Goal: Task Accomplishment & Management: Use online tool/utility

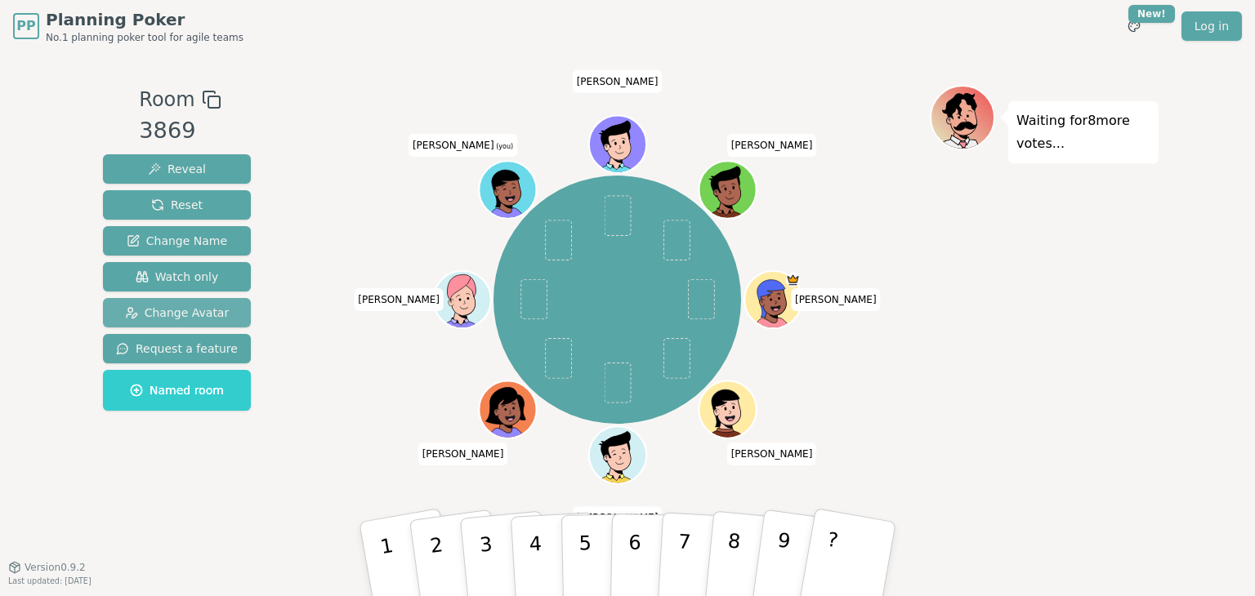
click at [200, 319] on span "Change Avatar" at bounding box center [177, 313] width 105 height 16
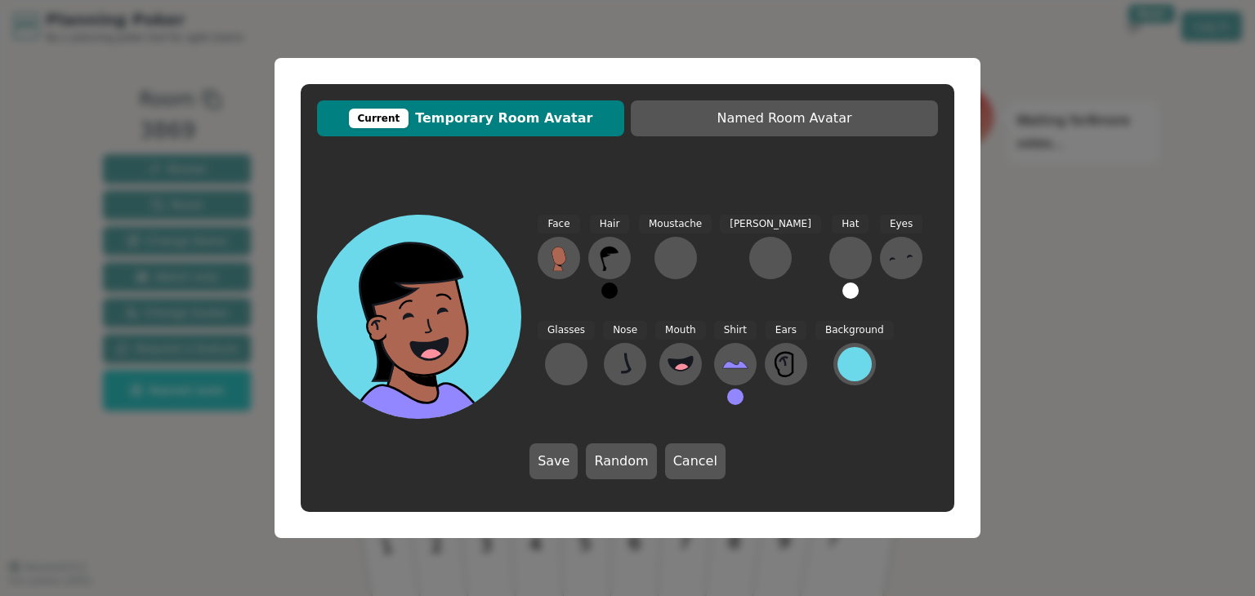
click at [614, 290] on button at bounding box center [609, 291] width 16 height 16
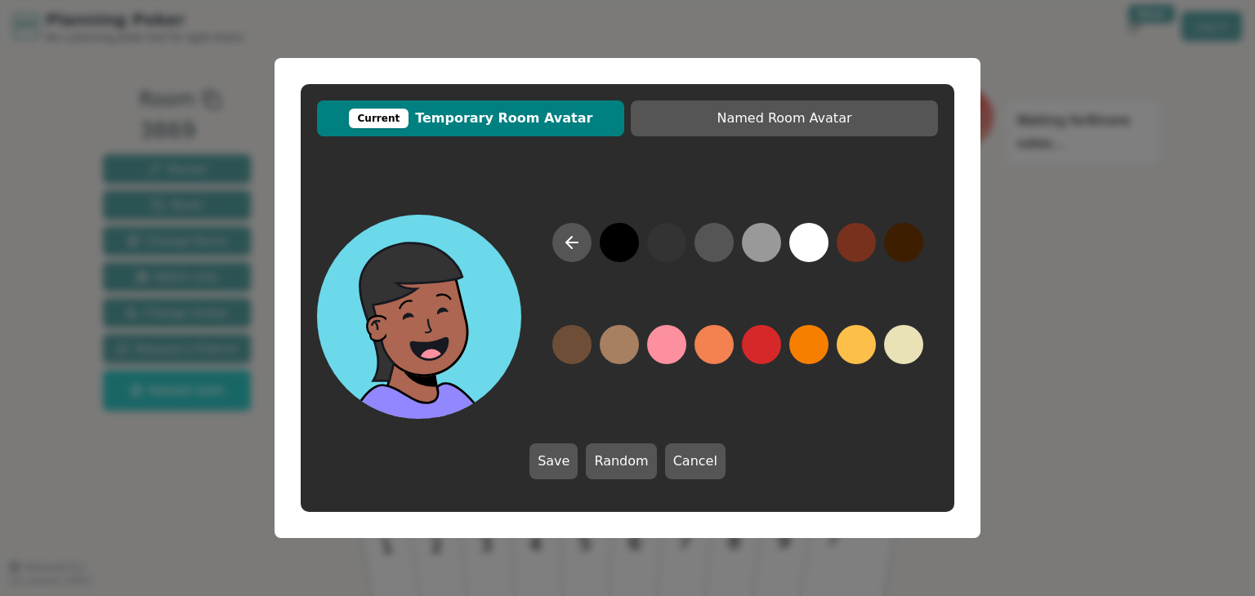
click at [667, 246] on button at bounding box center [666, 242] width 39 height 39
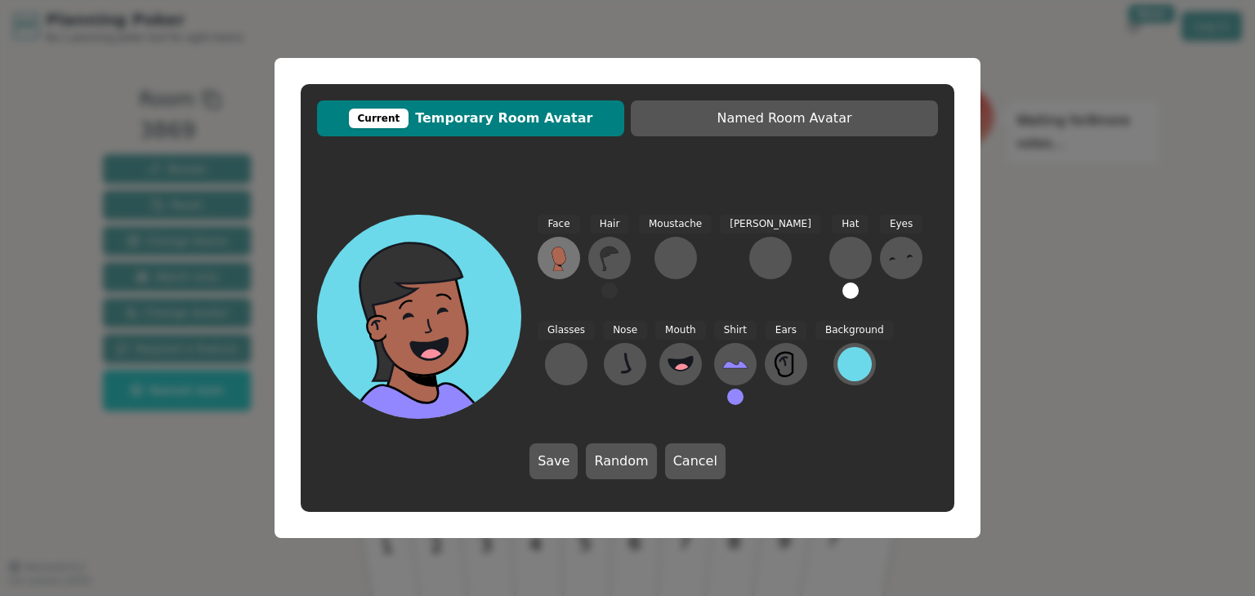
click at [553, 255] on icon at bounding box center [558, 256] width 14 height 18
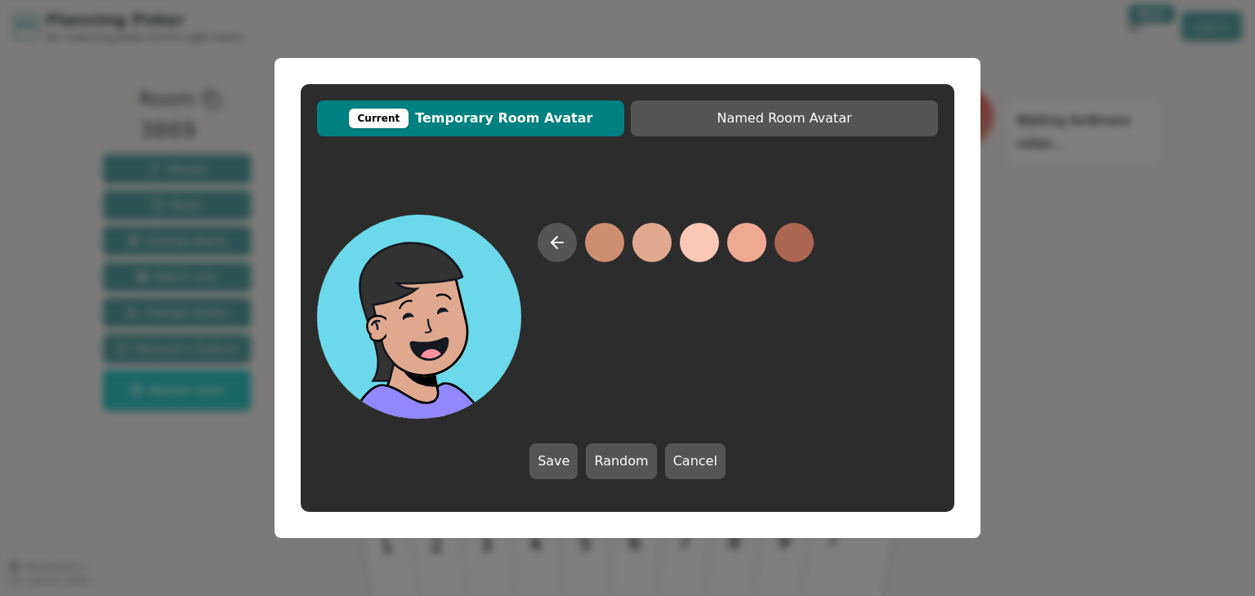
click at [654, 247] on button at bounding box center [651, 242] width 39 height 39
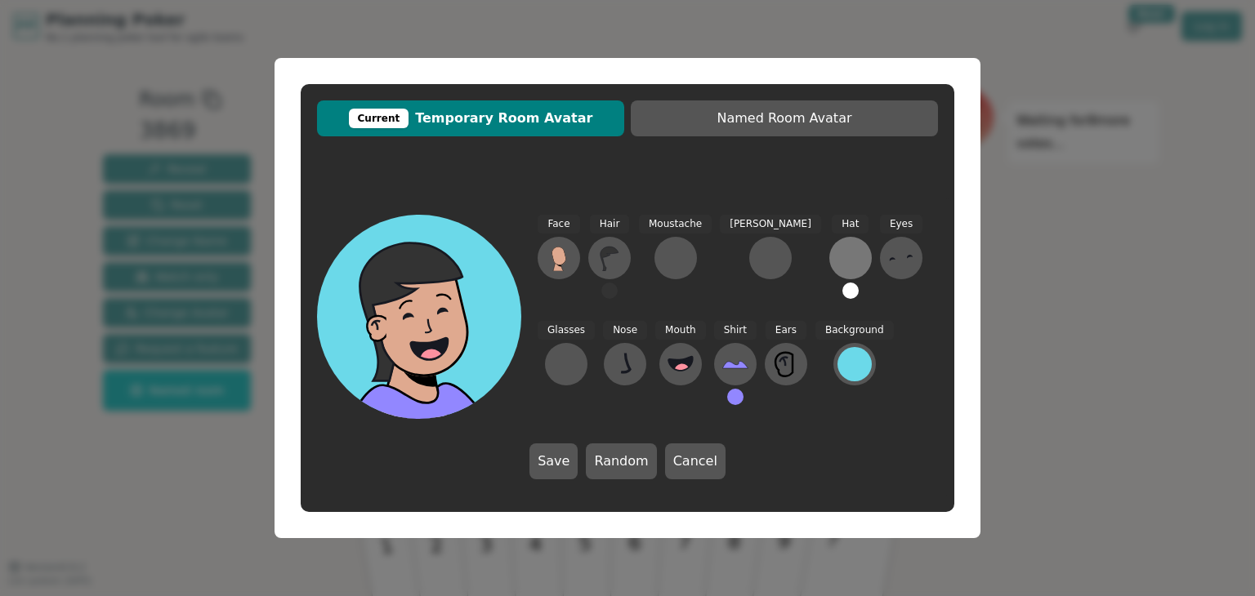
click at [837, 257] on div at bounding box center [850, 258] width 26 height 26
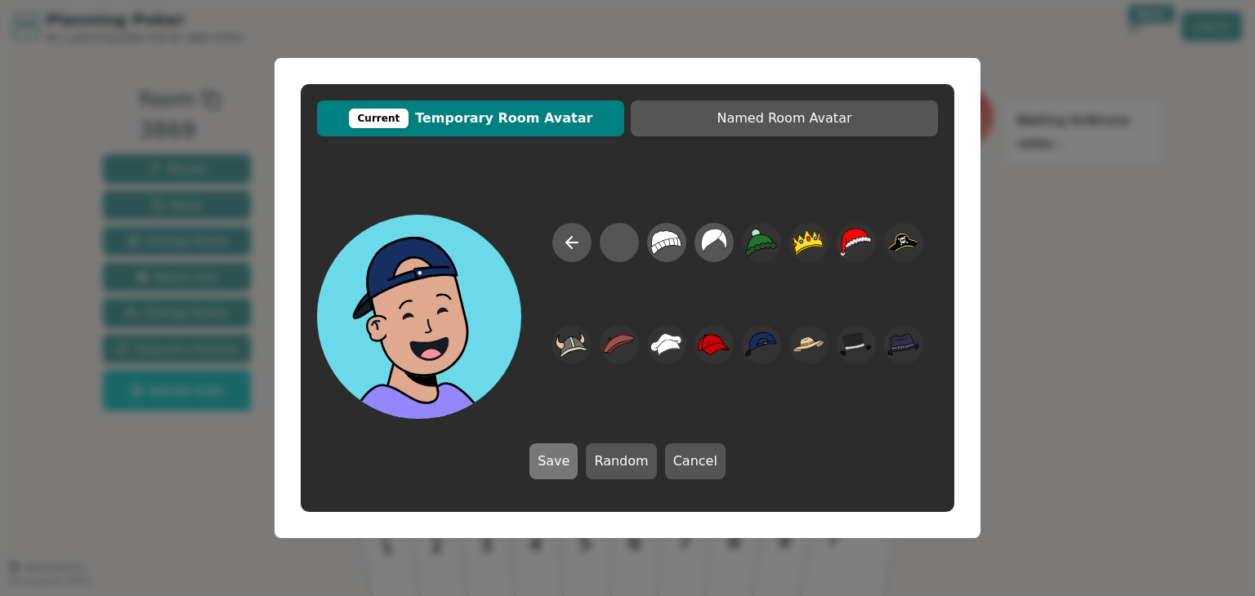
click at [549, 466] on button "Save" at bounding box center [553, 462] width 48 height 36
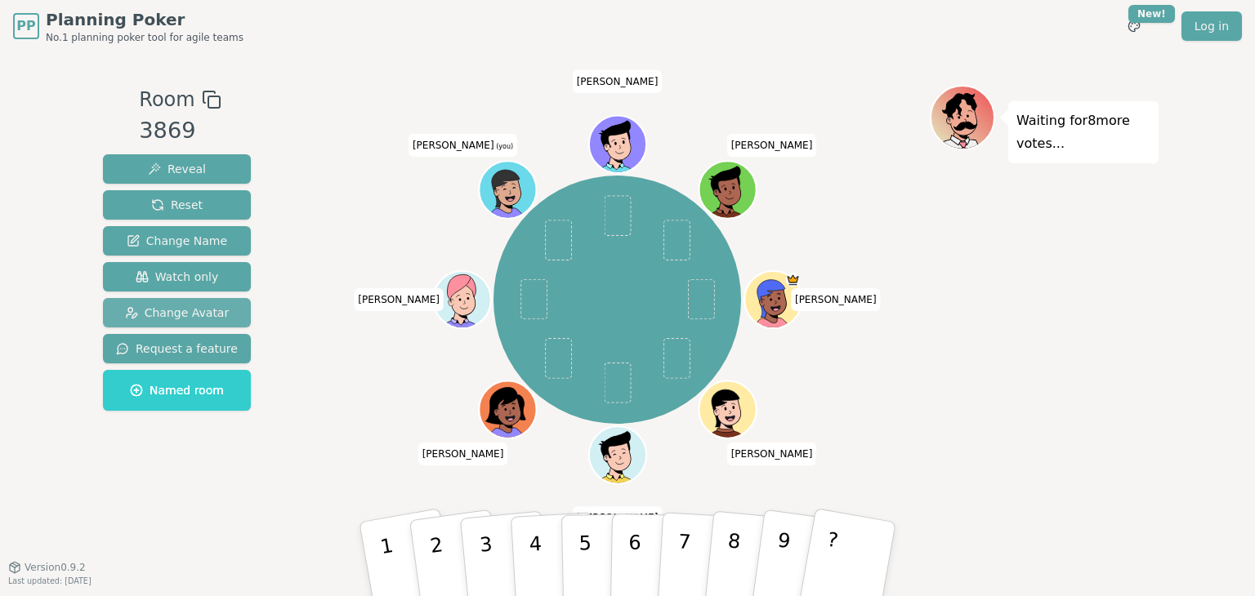
click at [187, 316] on span "Change Avatar" at bounding box center [177, 313] width 105 height 16
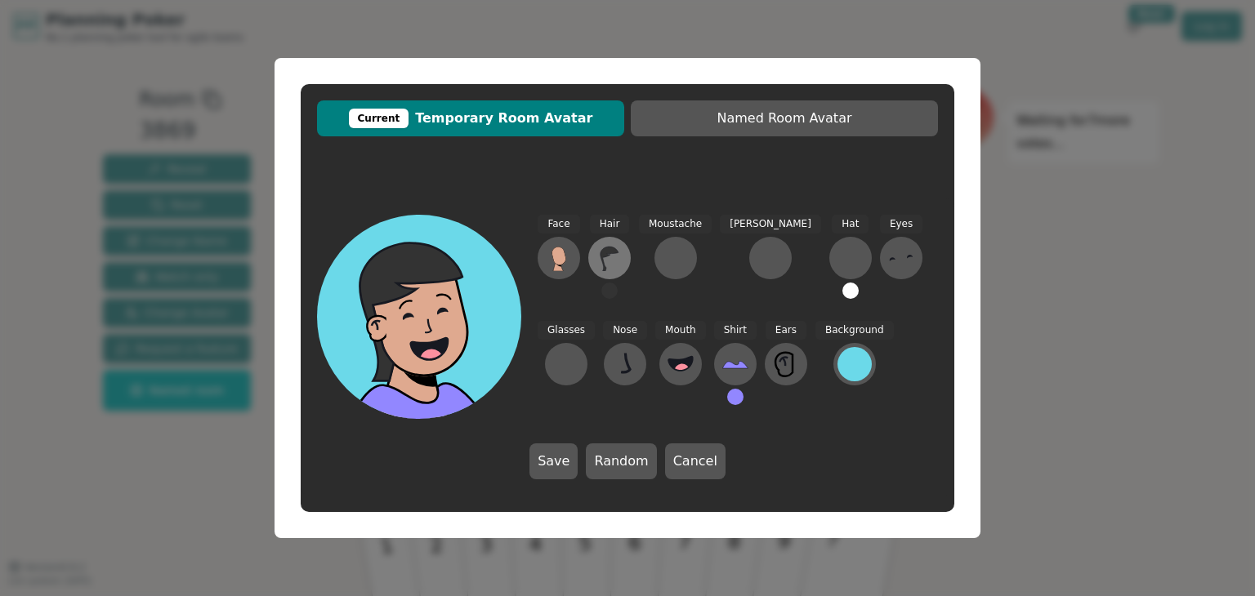
click at [608, 261] on icon at bounding box center [609, 258] width 26 height 26
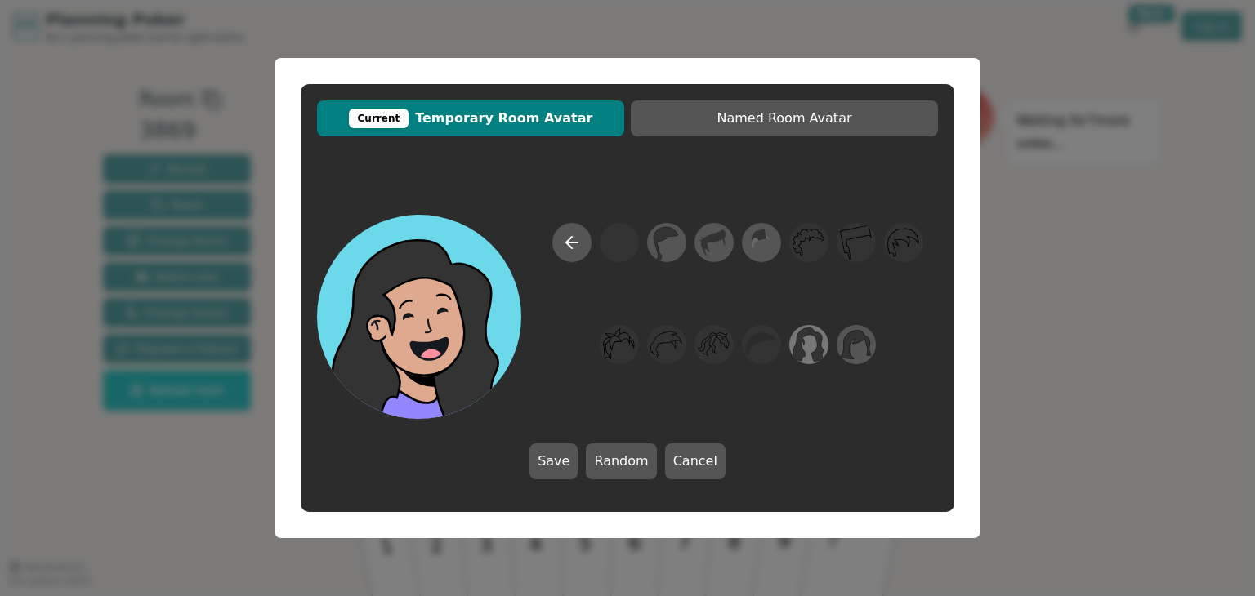
click at [803, 352] on icon at bounding box center [809, 345] width 32 height 34
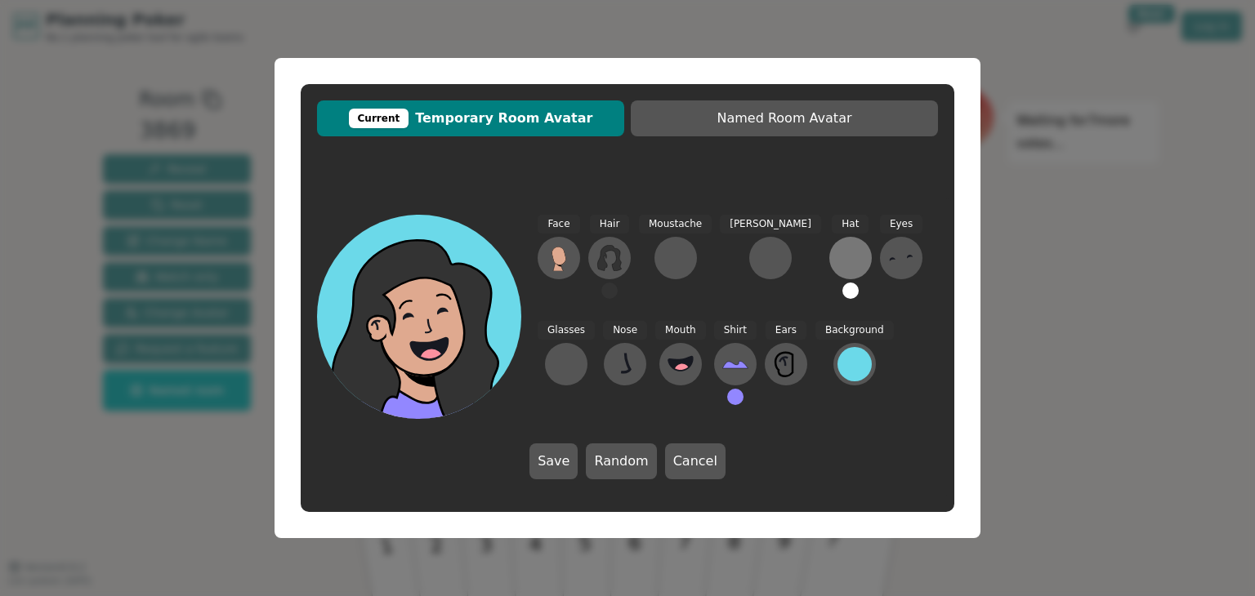
click at [837, 261] on div at bounding box center [850, 258] width 26 height 26
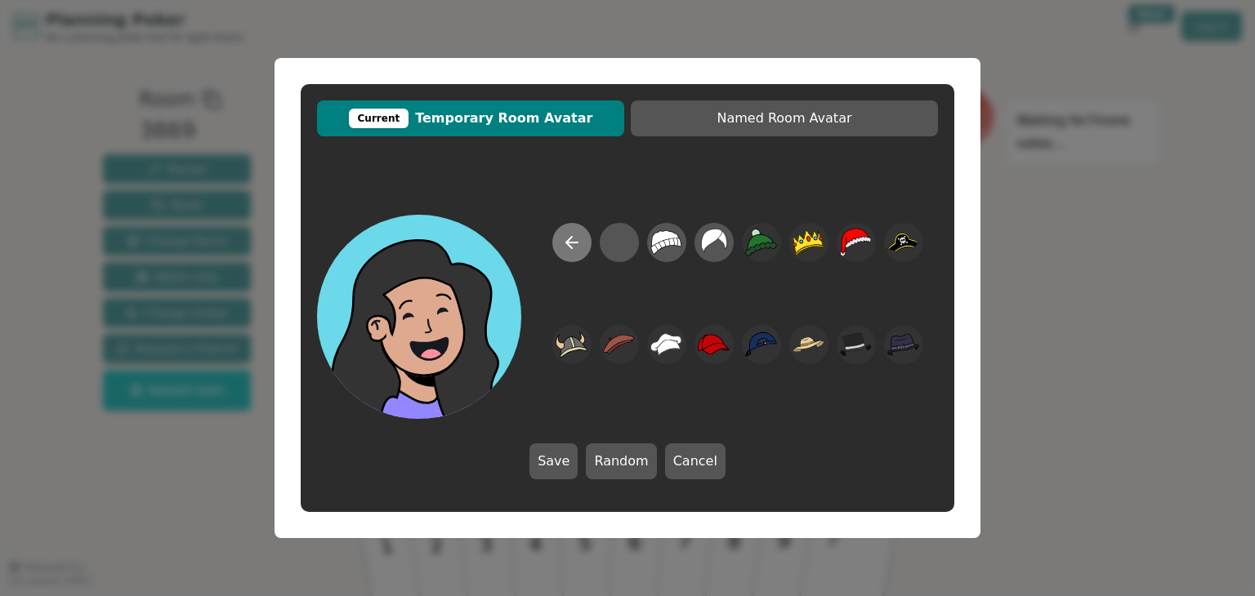
click at [572, 251] on icon at bounding box center [572, 243] width 20 height 20
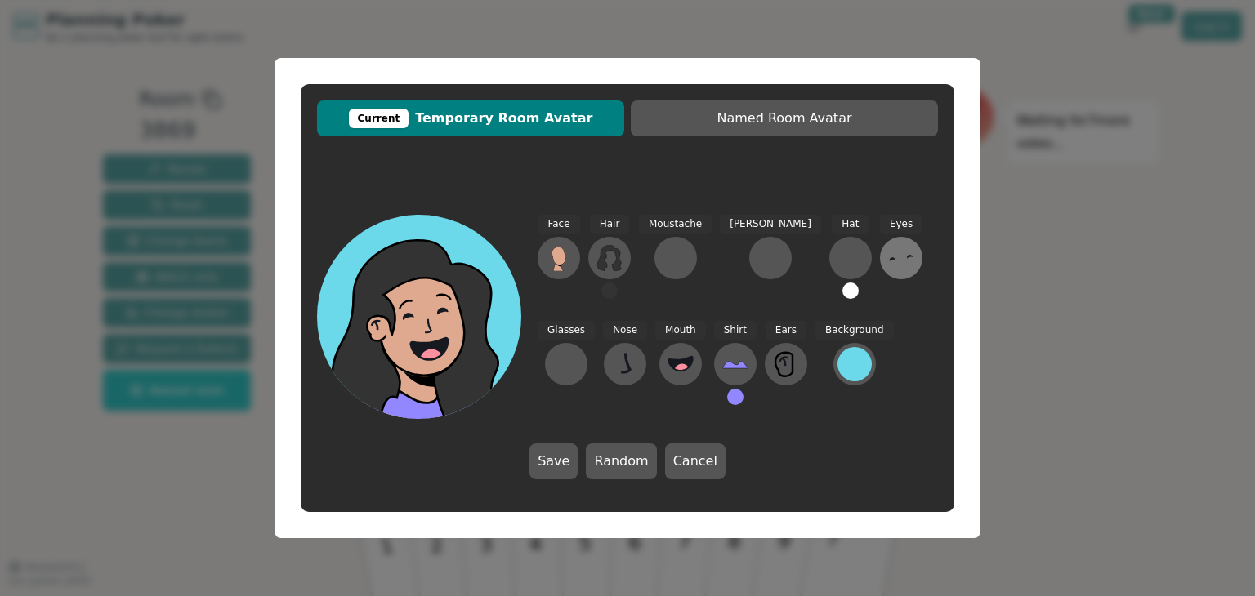
click at [888, 258] on icon at bounding box center [901, 258] width 26 height 26
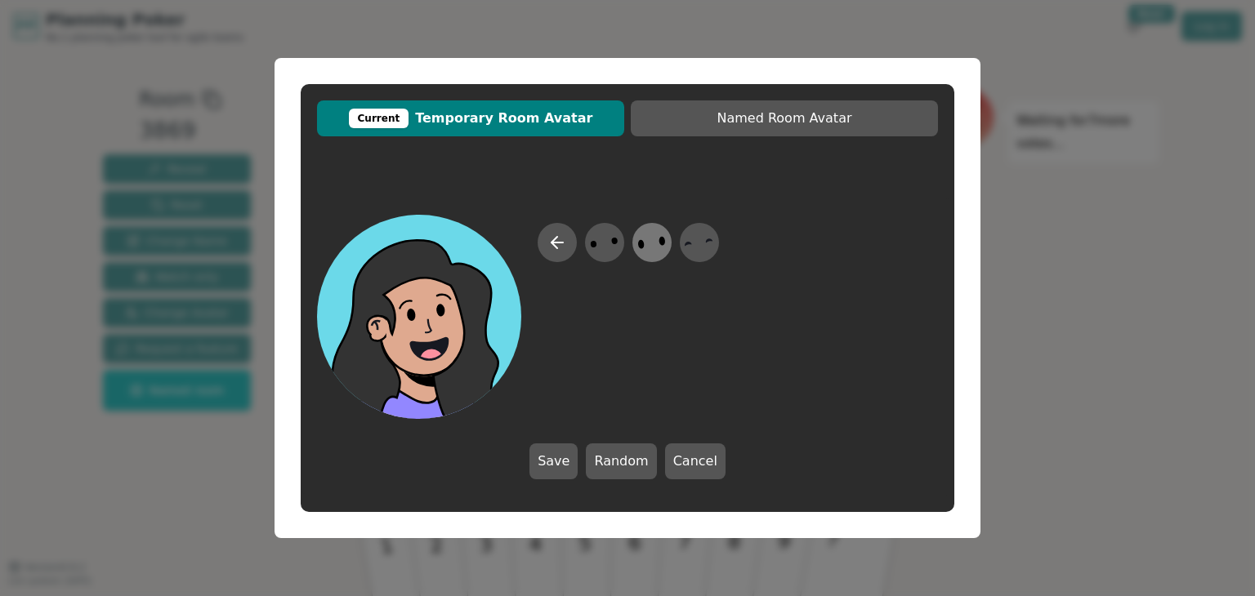
click at [660, 243] on icon at bounding box center [652, 243] width 32 height 37
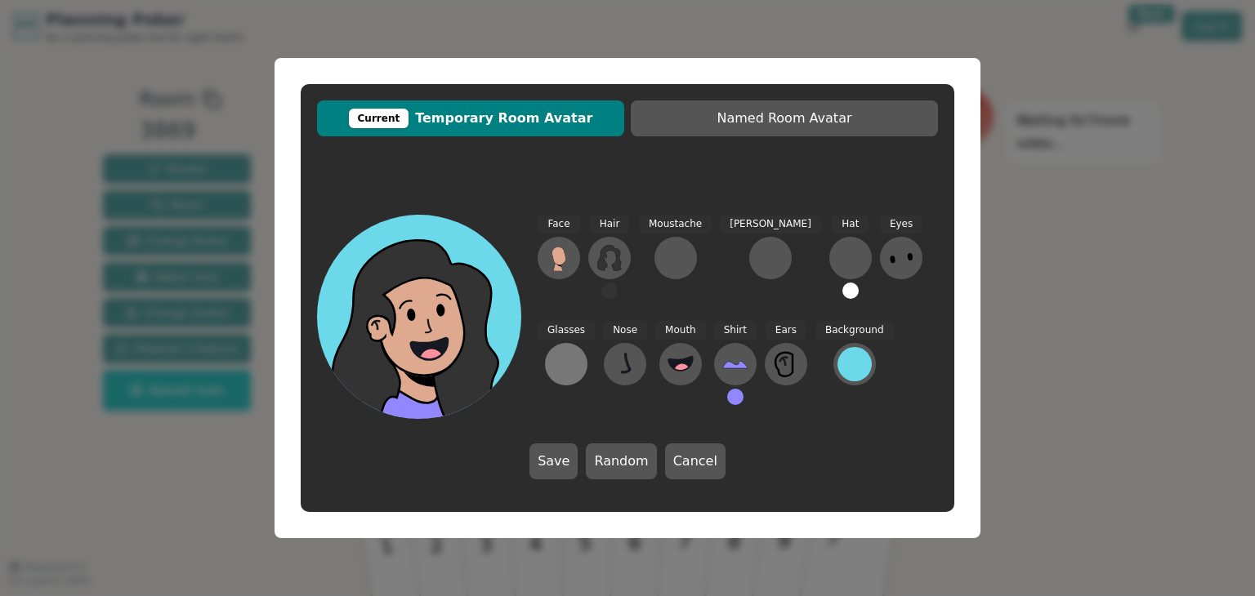
click at [579, 351] on div at bounding box center [566, 364] width 26 height 26
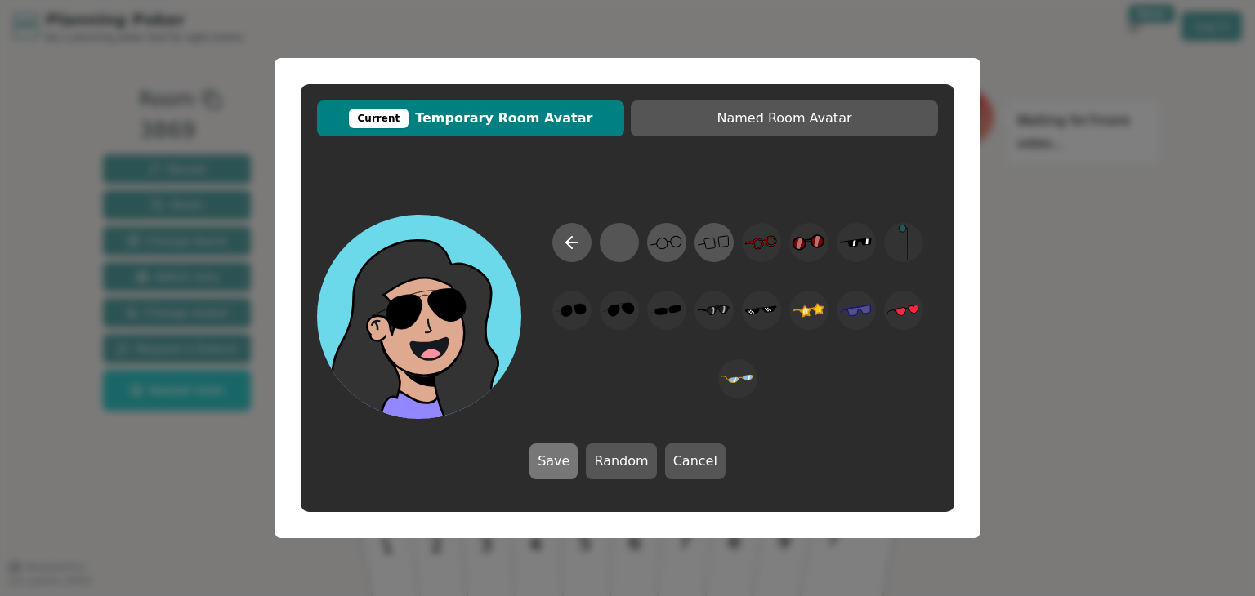
click at [550, 468] on button "Save" at bounding box center [553, 462] width 48 height 36
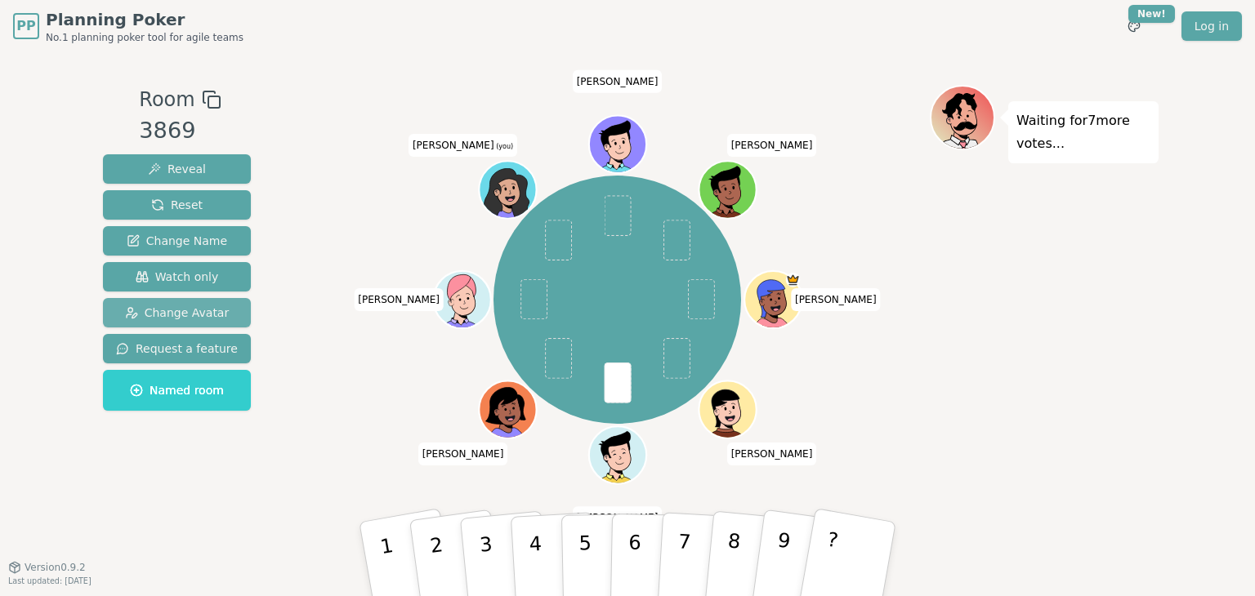
click at [190, 315] on span "Change Avatar" at bounding box center [177, 313] width 105 height 16
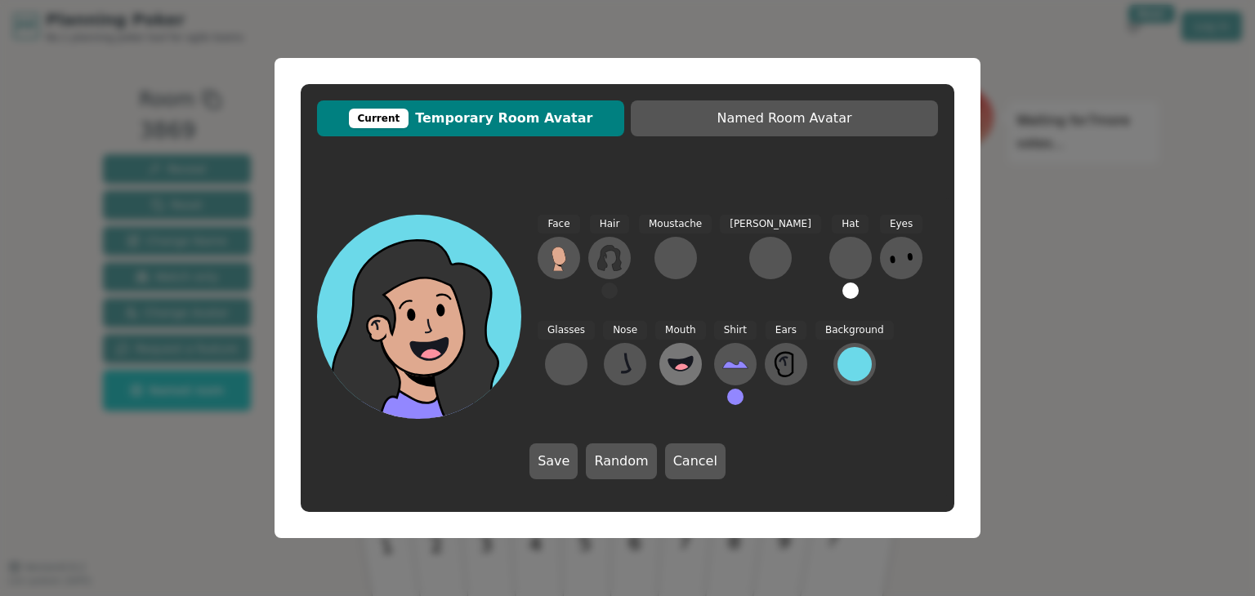
click at [667, 364] on icon at bounding box center [680, 364] width 26 height 26
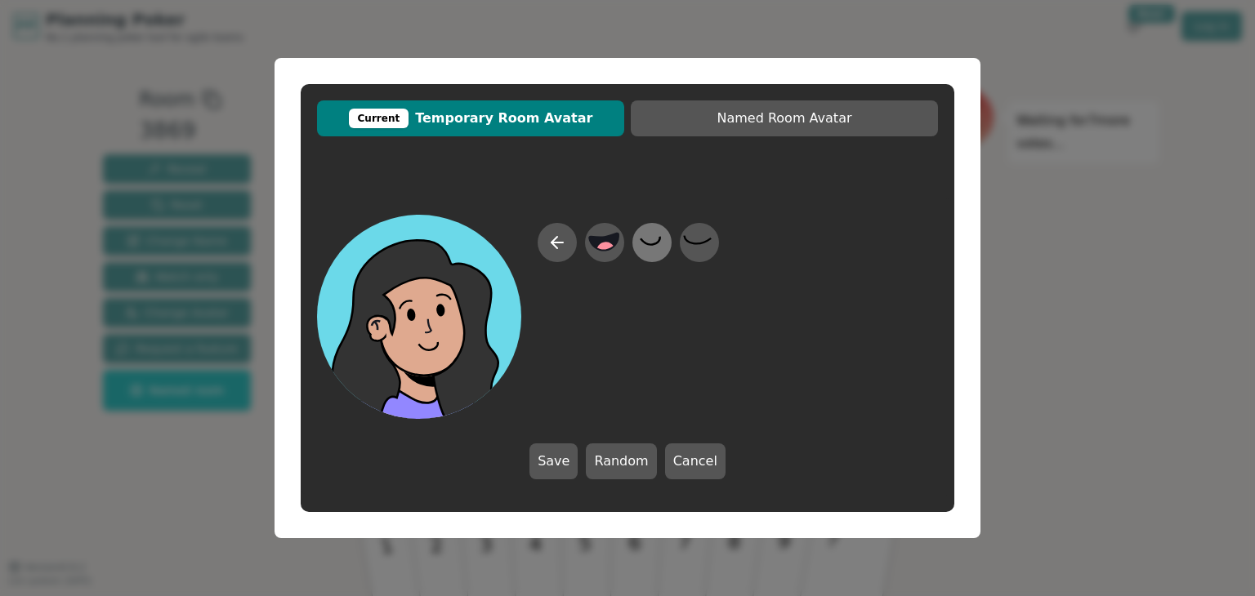
click at [659, 243] on icon at bounding box center [652, 243] width 32 height 37
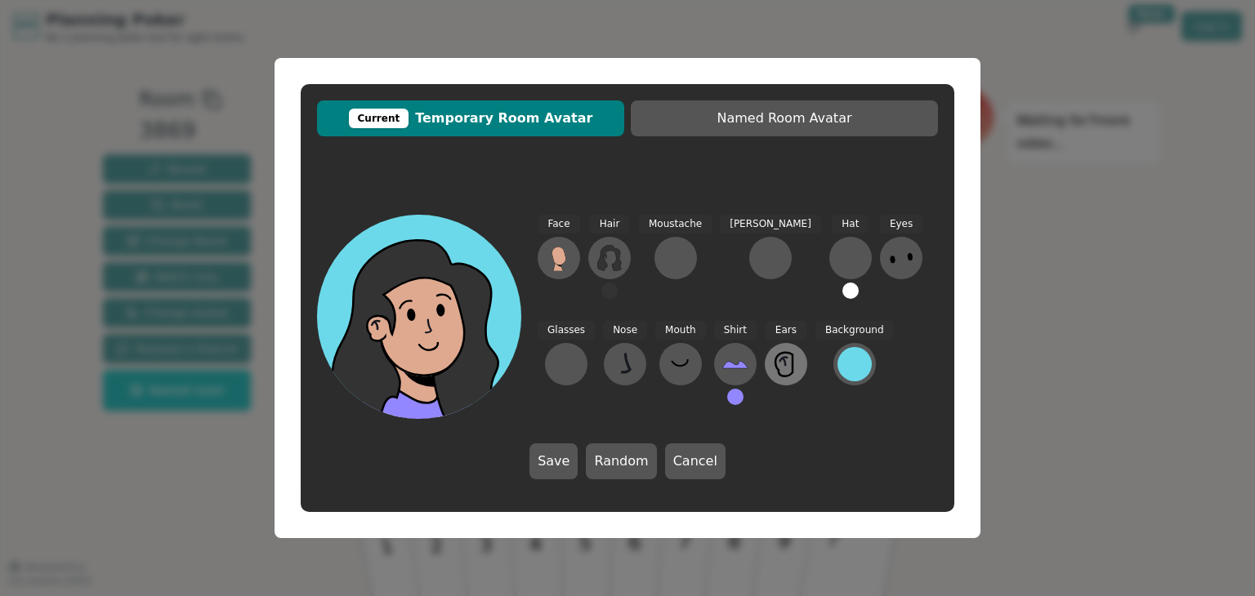
click at [773, 369] on icon at bounding box center [786, 364] width 26 height 26
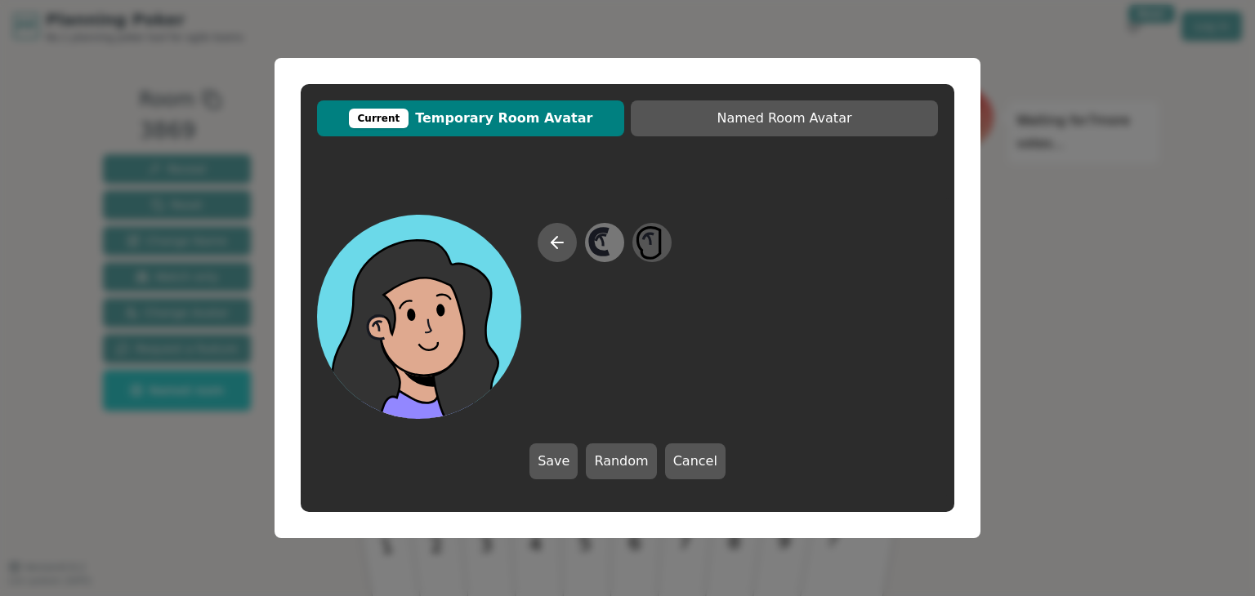
click at [595, 236] on icon at bounding box center [599, 242] width 17 height 24
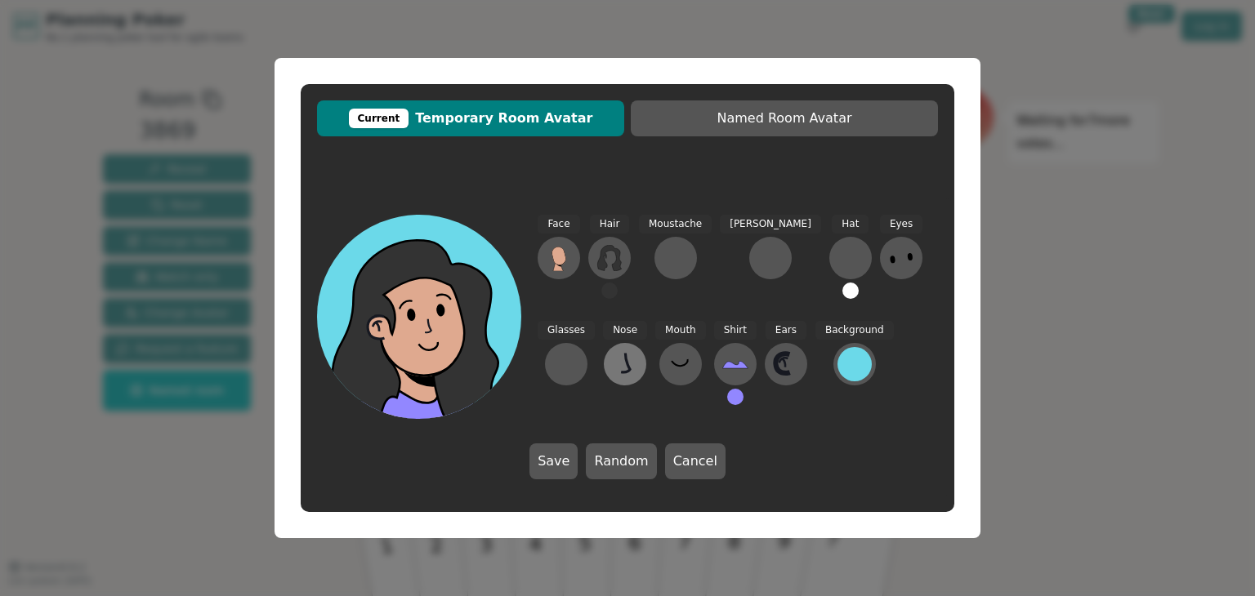
click at [612, 364] on icon at bounding box center [625, 364] width 26 height 26
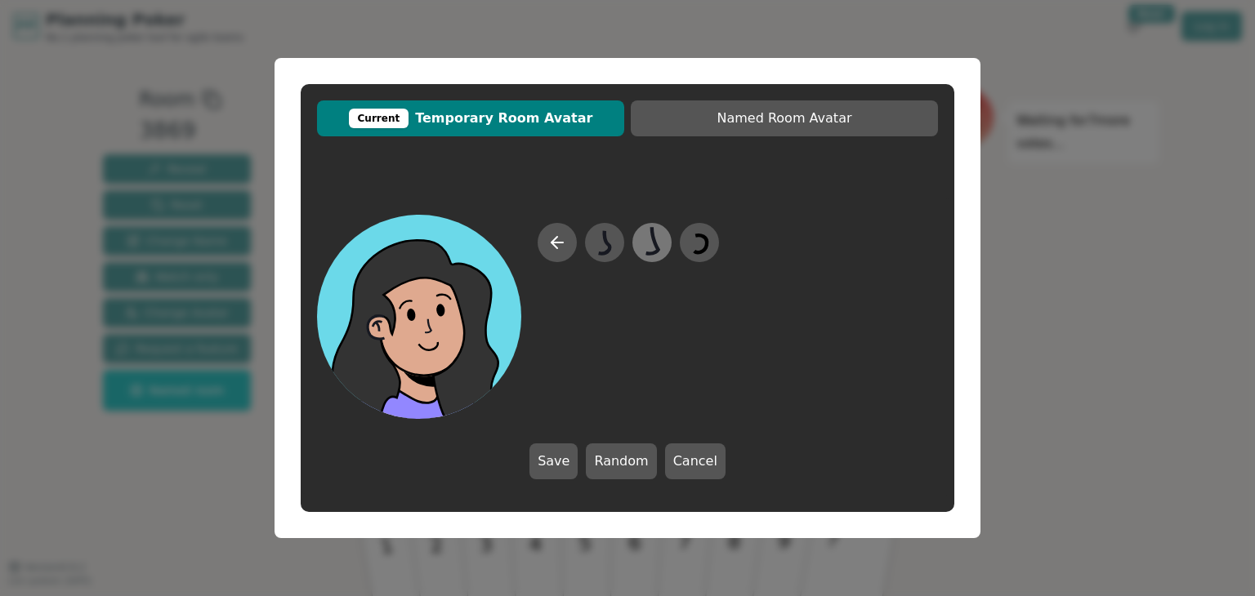
click at [650, 243] on icon at bounding box center [652, 243] width 32 height 37
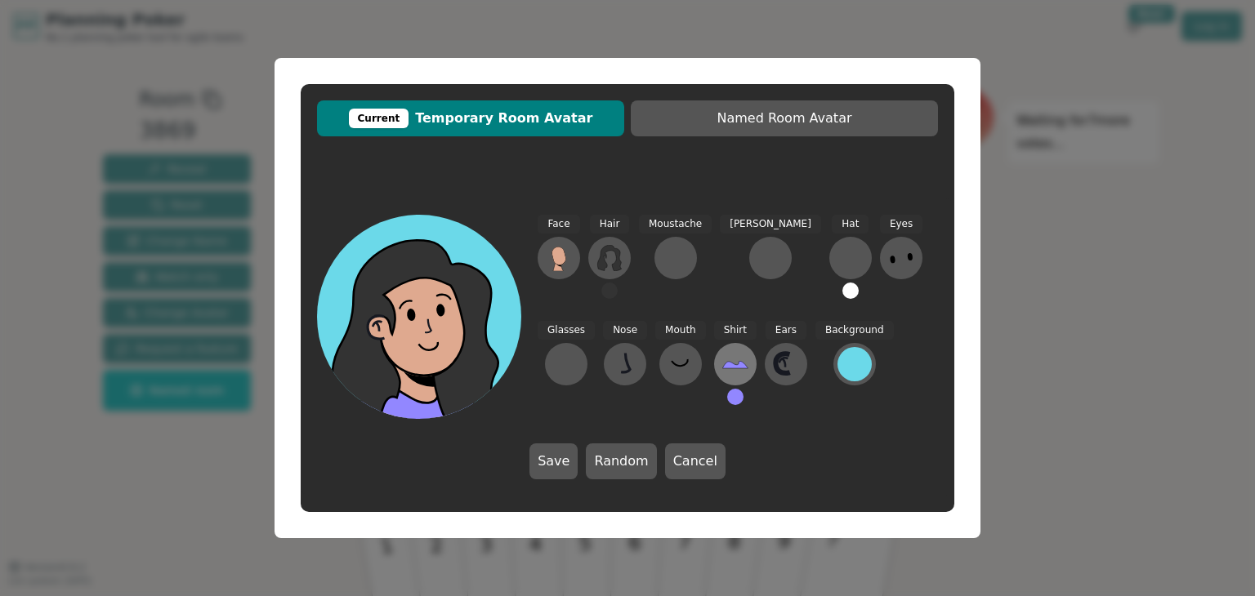
click at [722, 368] on icon at bounding box center [734, 364] width 25 height 7
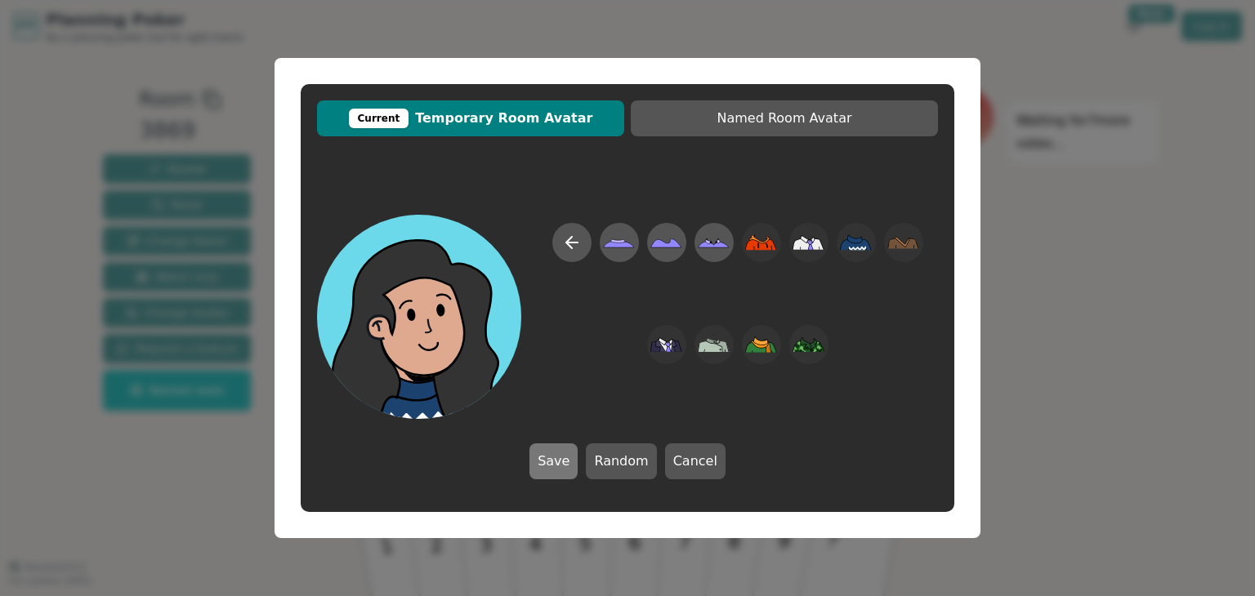
click at [547, 460] on button "Save" at bounding box center [553, 462] width 48 height 36
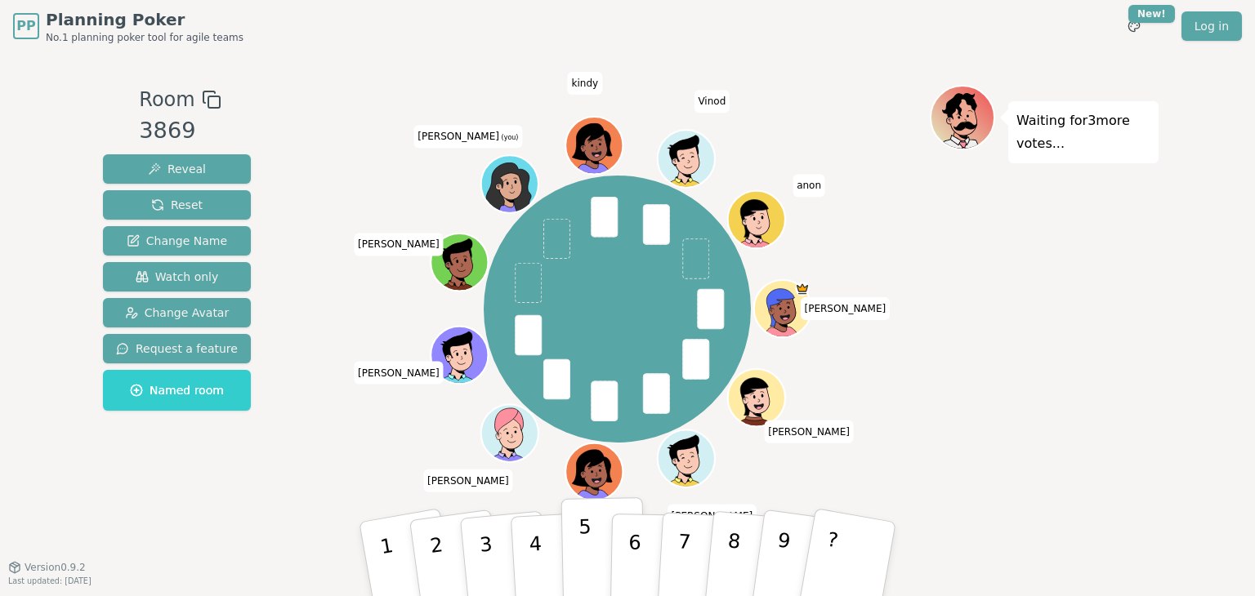
click at [591, 560] on button "5" at bounding box center [603, 560] width 84 height 124
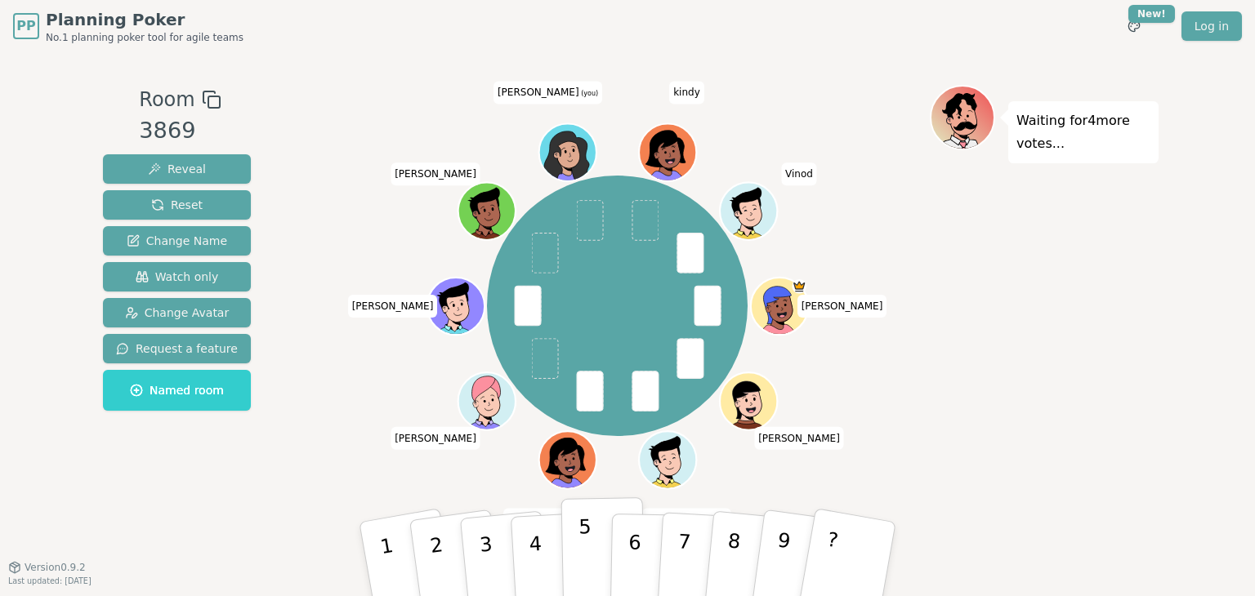
click at [585, 553] on p "5" at bounding box center [585, 560] width 14 height 88
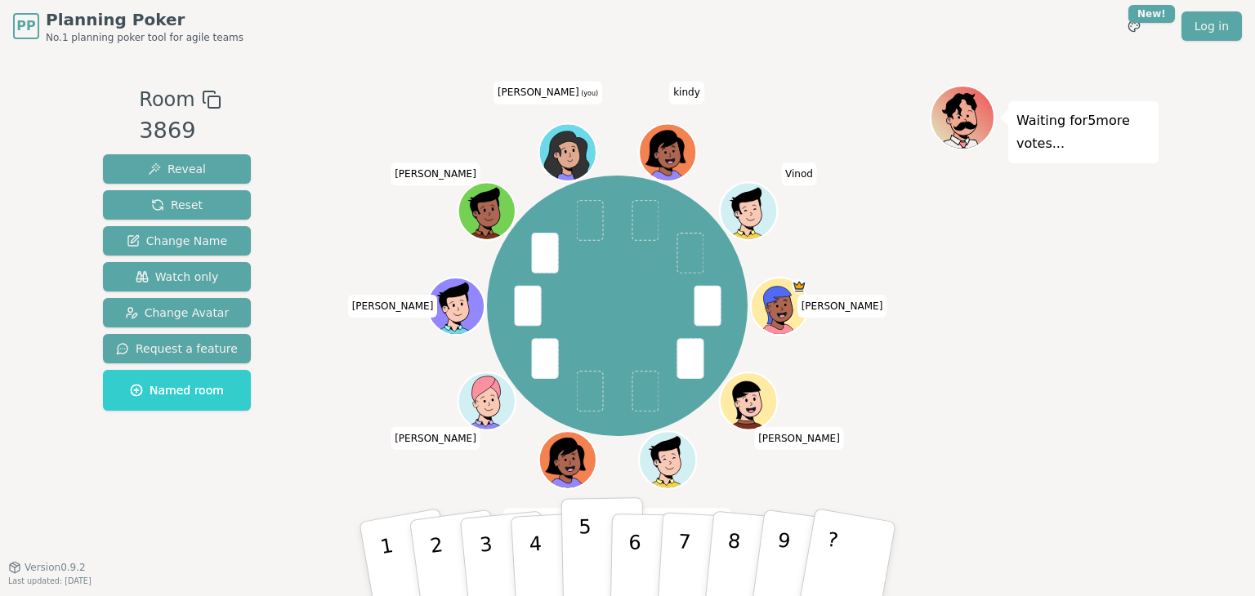
click at [595, 560] on button "5" at bounding box center [603, 560] width 84 height 124
drag, startPoint x: 596, startPoint y: 551, endPoint x: 675, endPoint y: 486, distance: 102.2
click at [595, 551] on button "5" at bounding box center [603, 560] width 84 height 124
